Goal: Transaction & Acquisition: Purchase product/service

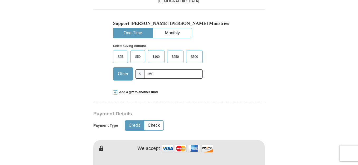
scroll to position [184, 0]
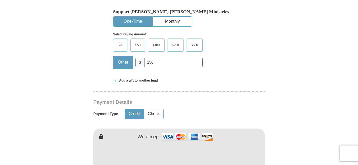
type input "150"
type input "[PERSON_NAME]"
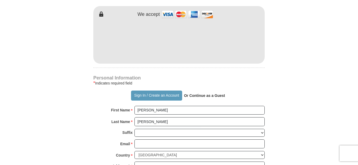
scroll to position [316, 0]
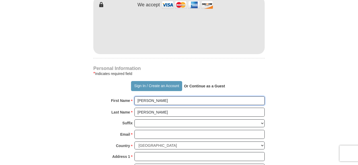
click at [161, 96] on input "[PERSON_NAME]" at bounding box center [199, 100] width 130 height 9
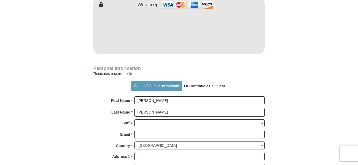
click at [293, 95] on form "Already have an account? Sign in for faster giving. Don't have an account? Crea…" at bounding box center [179, 35] width 300 height 661
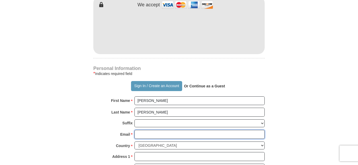
click at [140, 130] on input "Email *" at bounding box center [199, 134] width 130 height 9
type input "[EMAIL_ADDRESS][DOMAIN_NAME]"
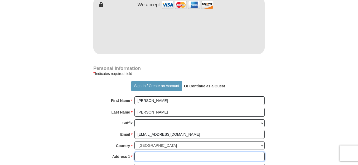
type input "[STREET_ADDRESS][PERSON_NAME]"
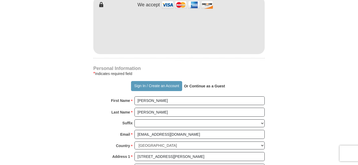
type input "[GEOGRAPHIC_DATA]"
select select "CT"
type input "06010-2677"
type input "8609908655"
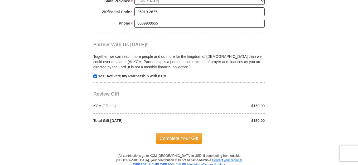
scroll to position [527, 0]
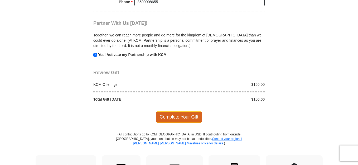
click at [176, 111] on span "Complete Your Gift" at bounding box center [179, 116] width 47 height 11
